Goal: Find contact information: Find contact information

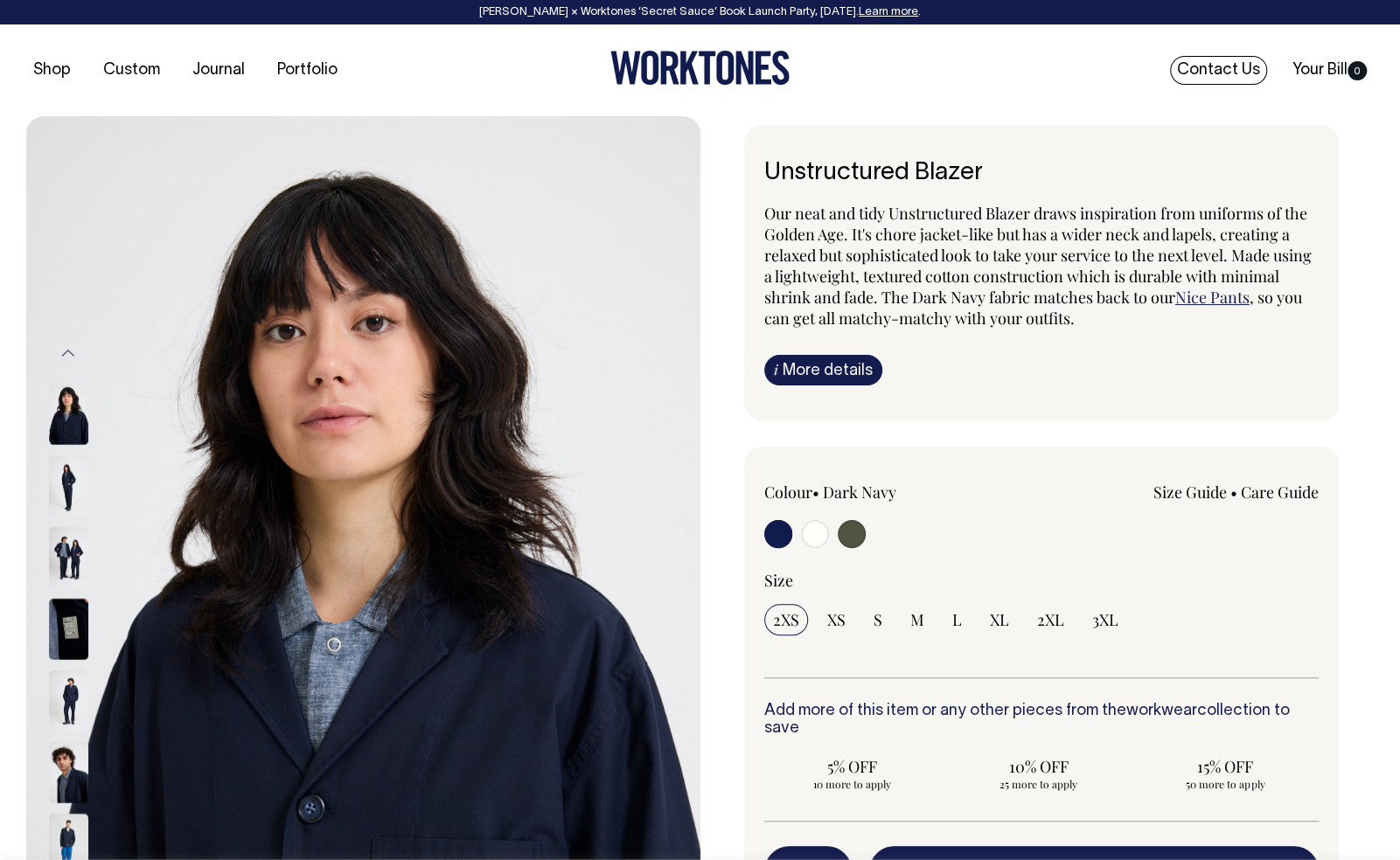
click at [1224, 66] on link "Contact Us" at bounding box center [1219, 71] width 97 height 29
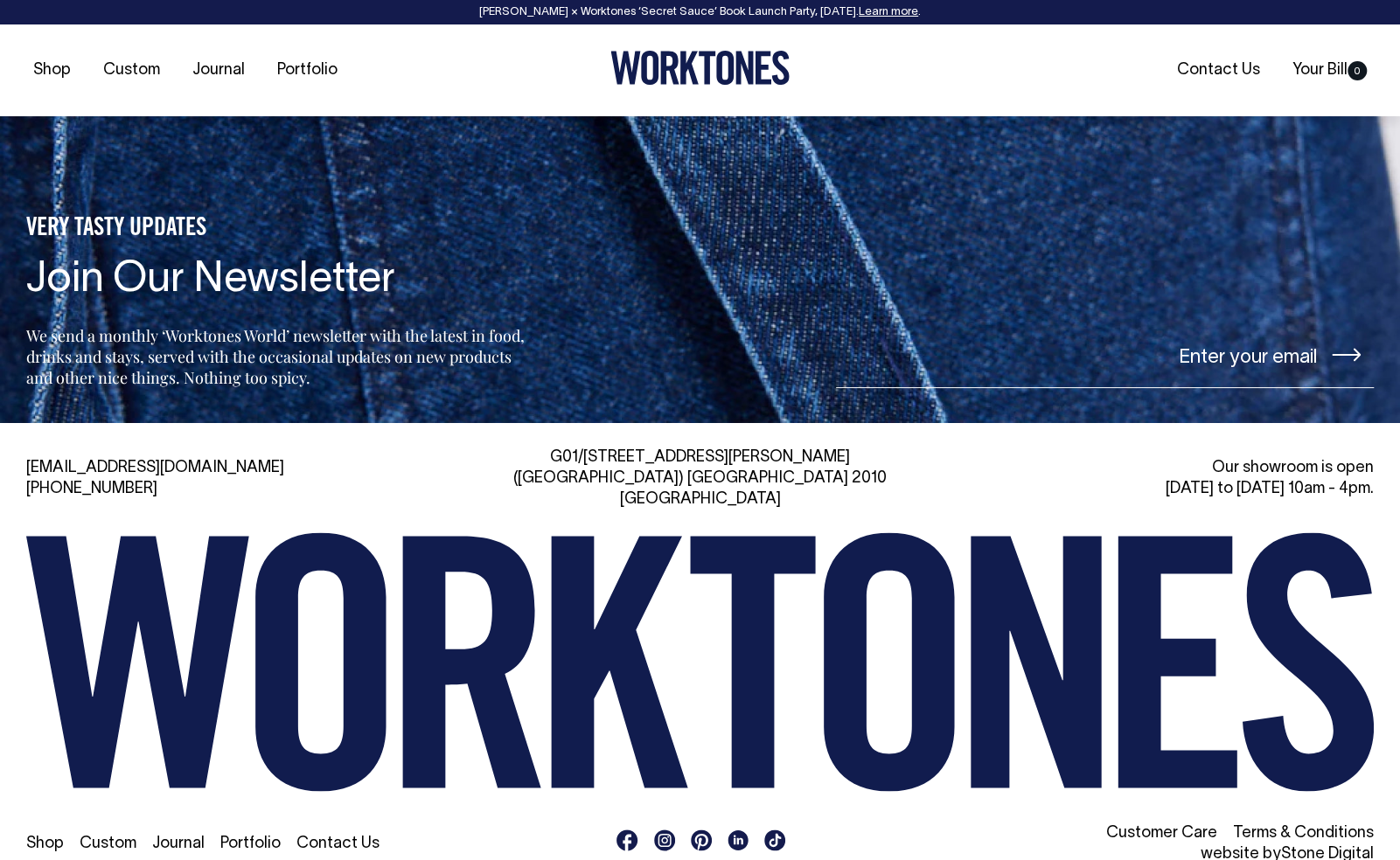
scroll to position [3885, 0]
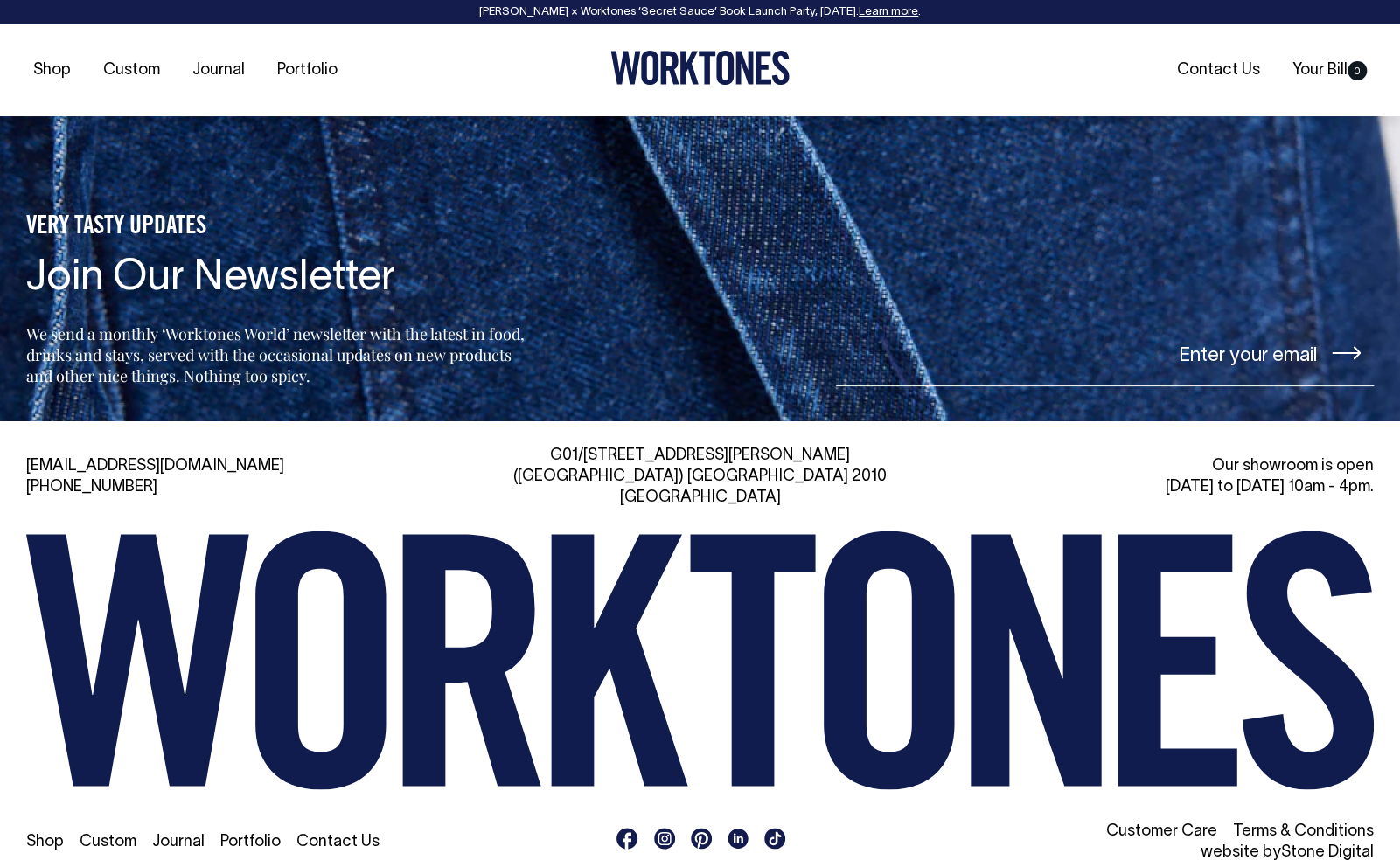
click at [1313, 727] on icon at bounding box center [1308, 661] width 131 height 259
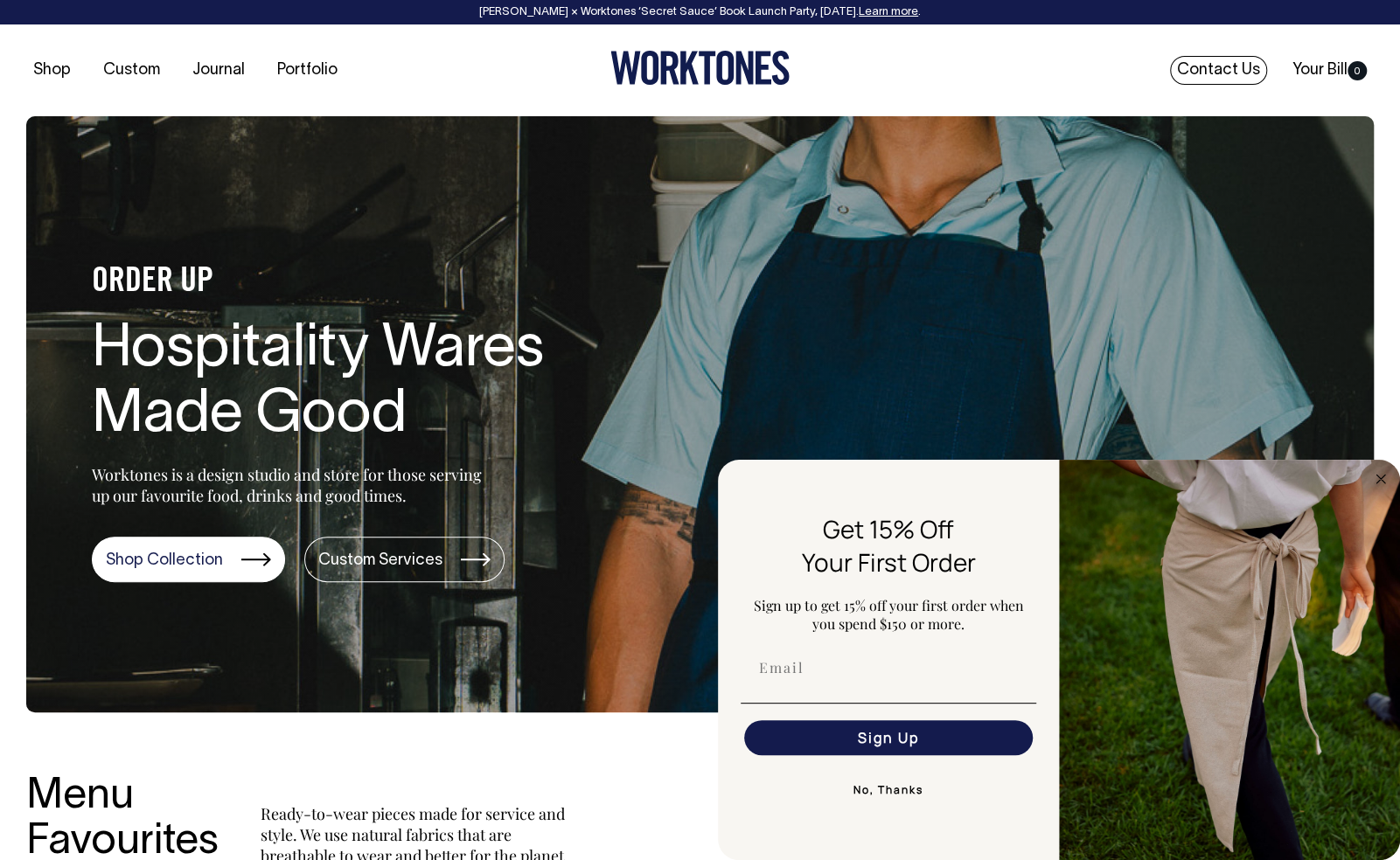
click at [1210, 70] on link "Contact Us" at bounding box center [1219, 71] width 97 height 29
